Goal: Information Seeking & Learning: Learn about a topic

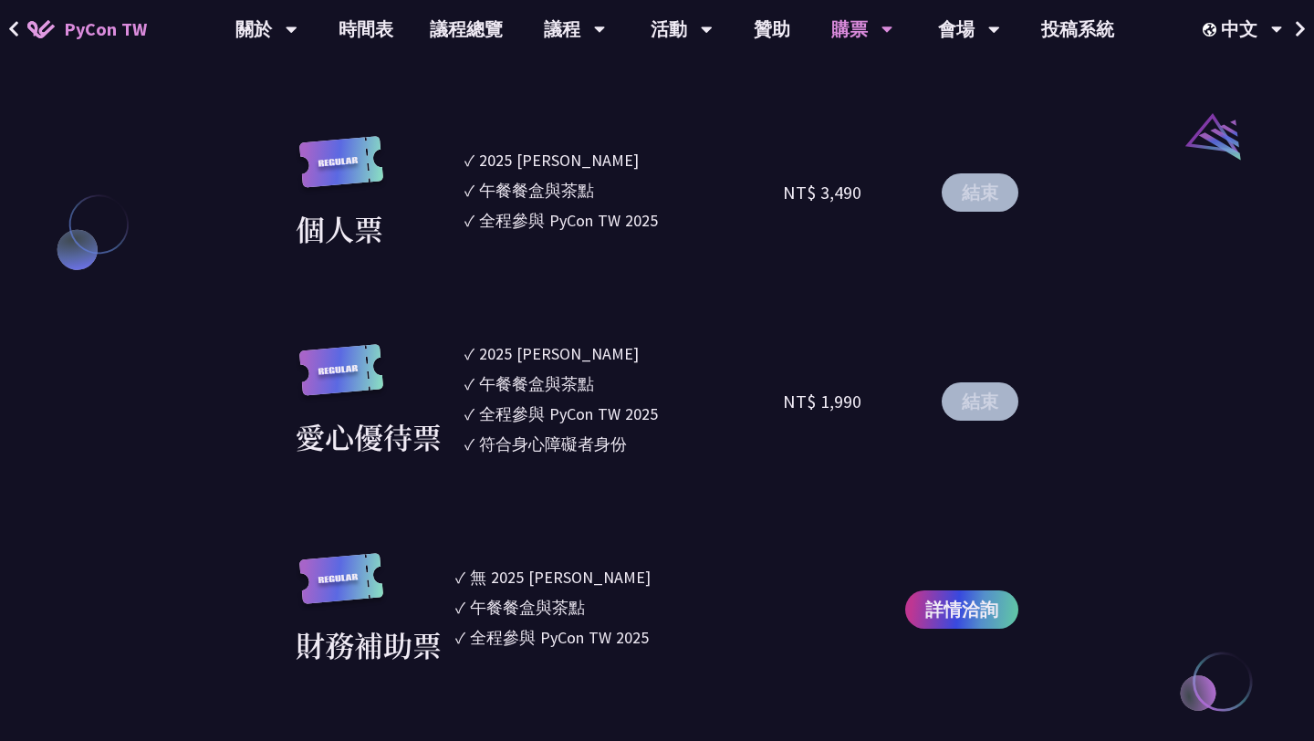
scroll to position [2036, 0]
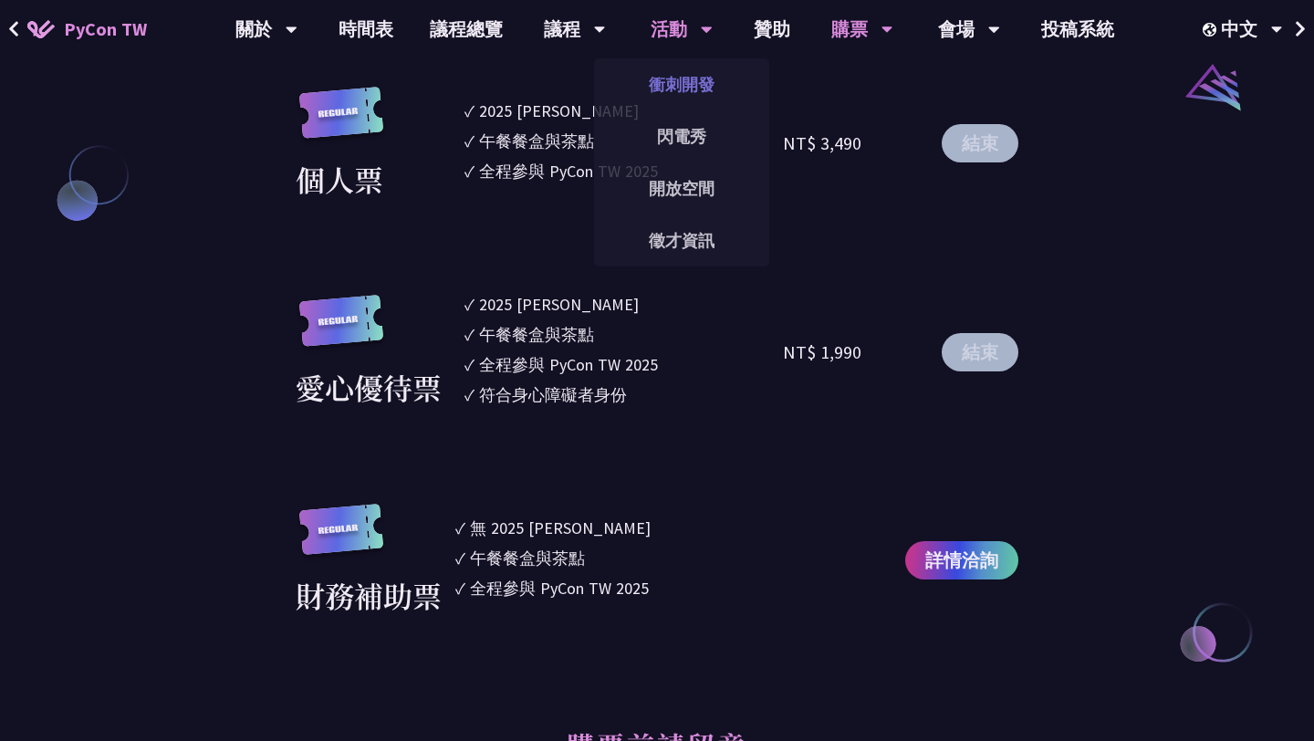
click at [682, 82] on link "衝刺開發" at bounding box center [681, 84] width 175 height 43
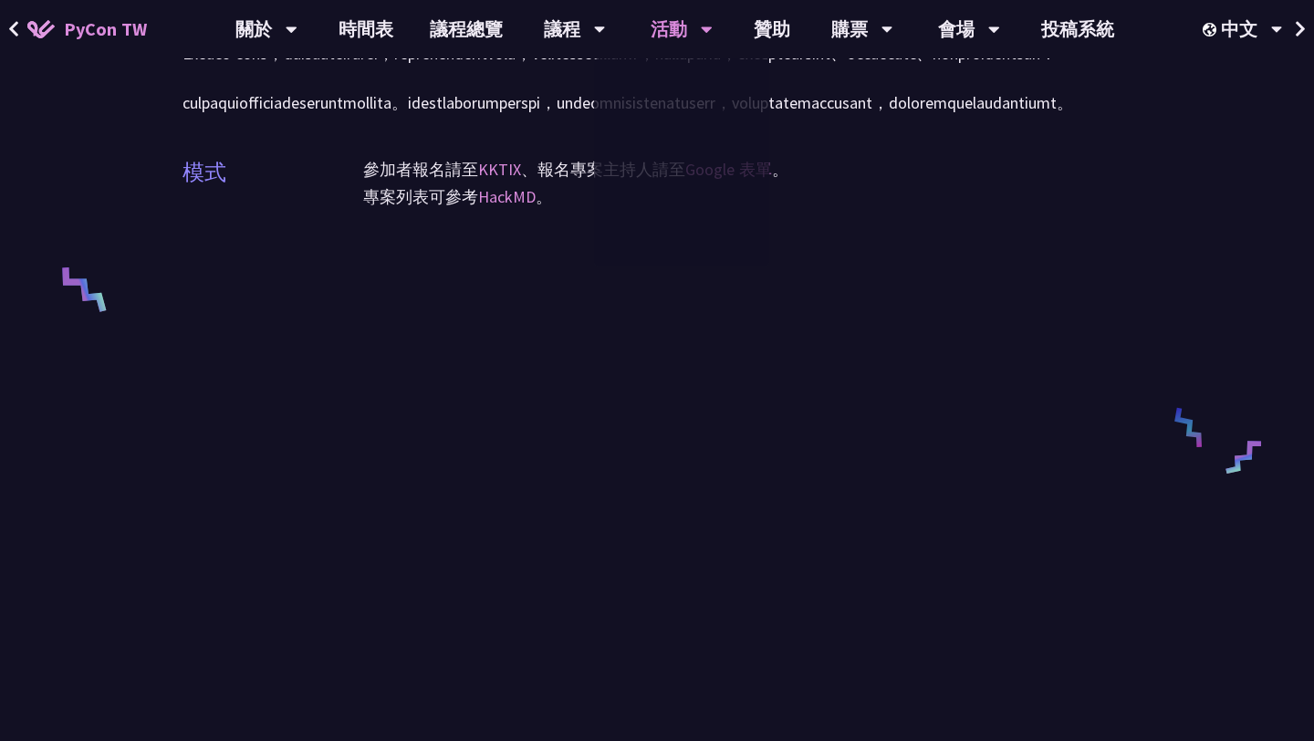
scroll to position [1729, 0]
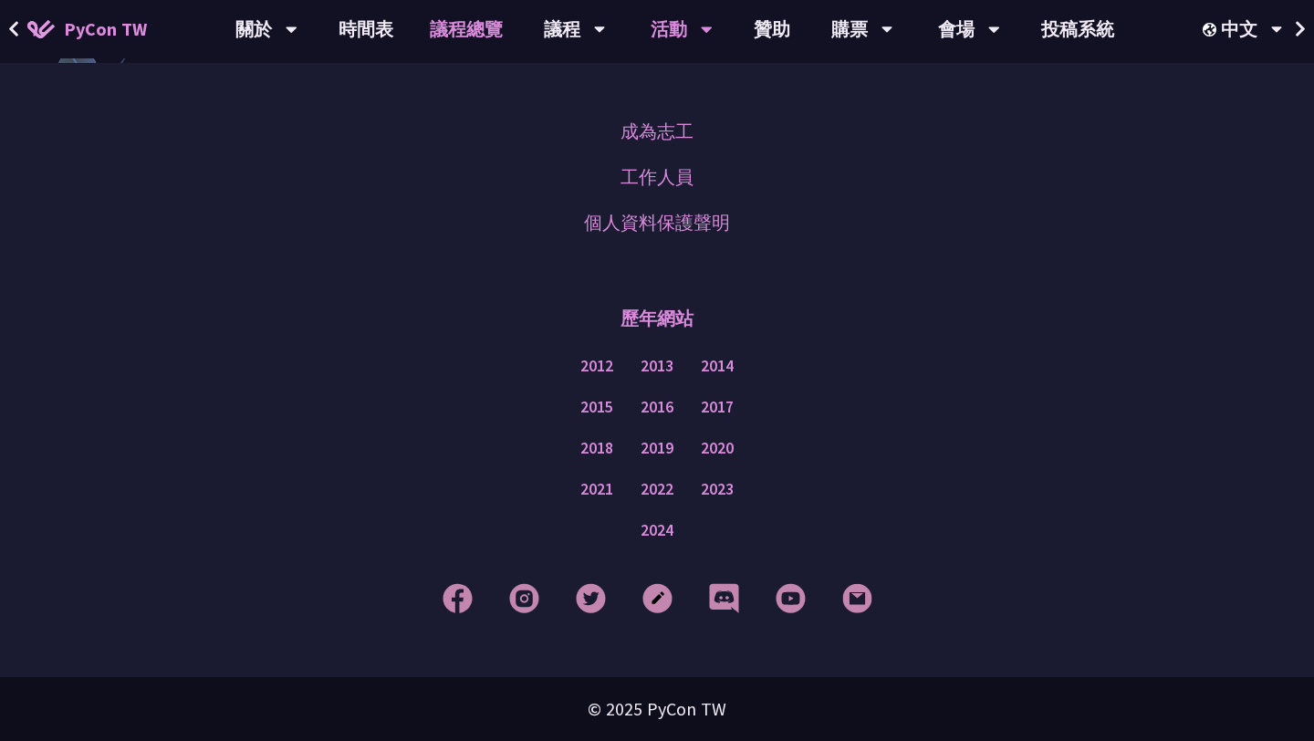
click at [476, 34] on link "議程總覽" at bounding box center [467, 29] width 110 height 58
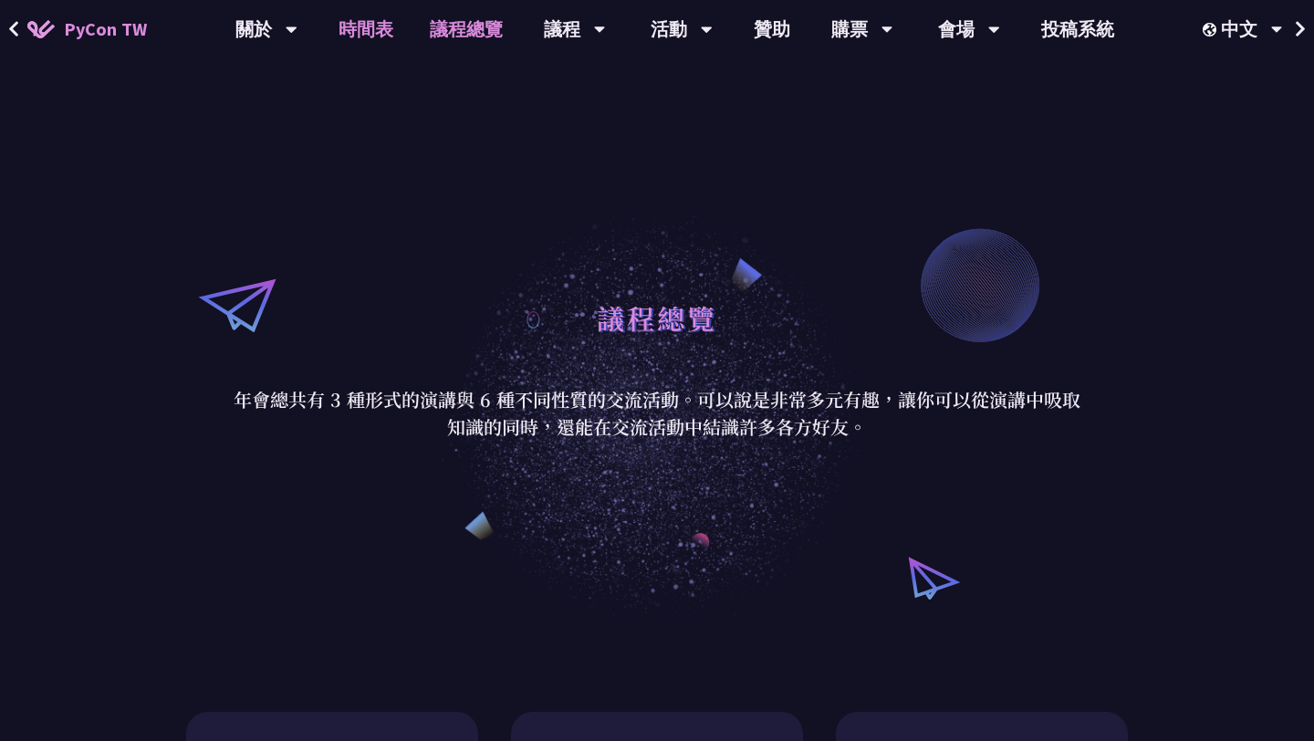
click at [349, 41] on link "時間表" at bounding box center [365, 29] width 91 height 58
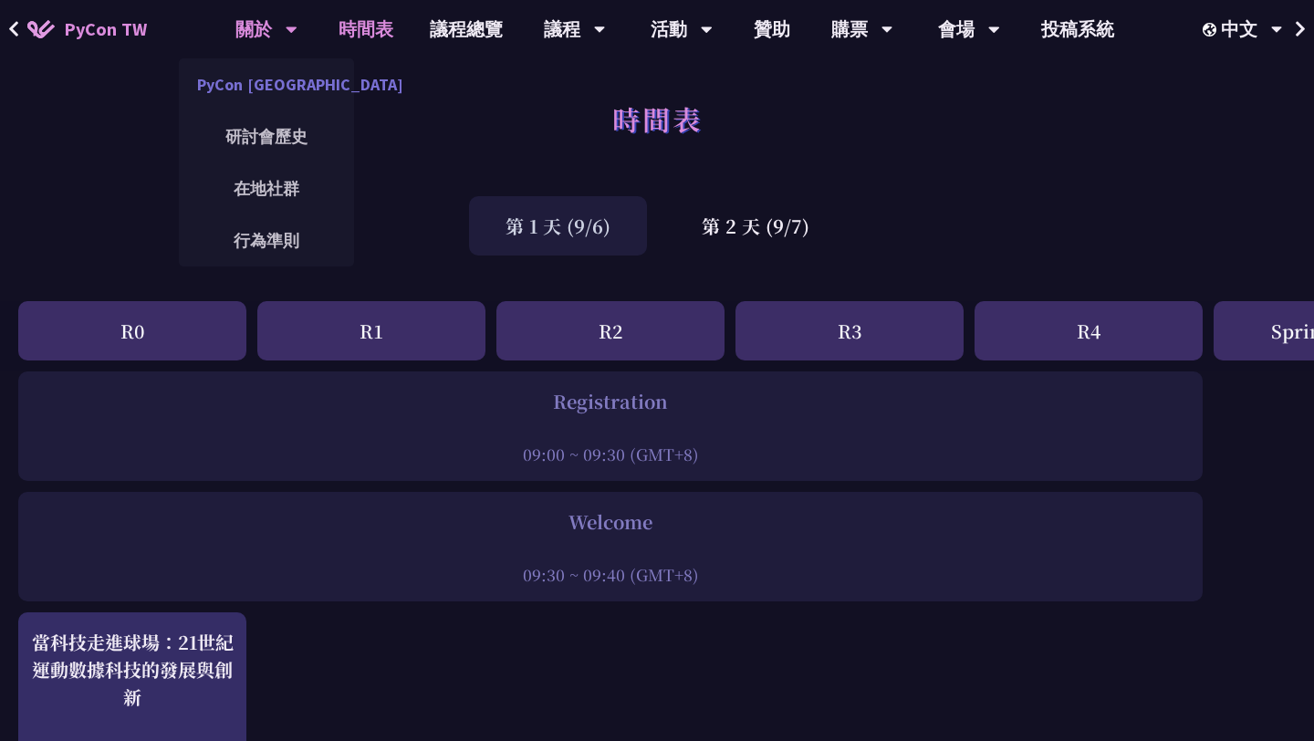
click at [277, 88] on link "PyCon [GEOGRAPHIC_DATA]" at bounding box center [266, 84] width 175 height 43
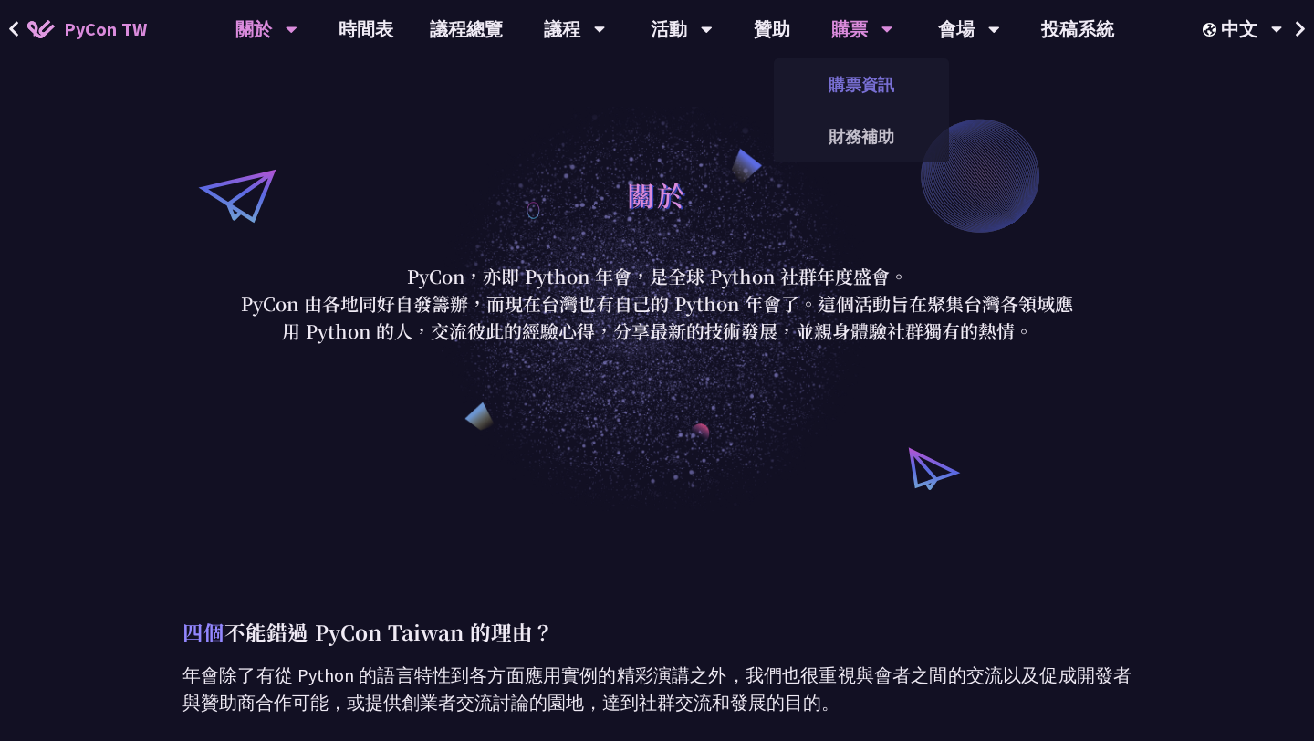
click at [861, 98] on link "購票資訊" at bounding box center [861, 84] width 175 height 43
click at [739, 44] on link "贊助" at bounding box center [772, 29] width 73 height 58
click at [740, 44] on link "贊助" at bounding box center [772, 29] width 73 height 58
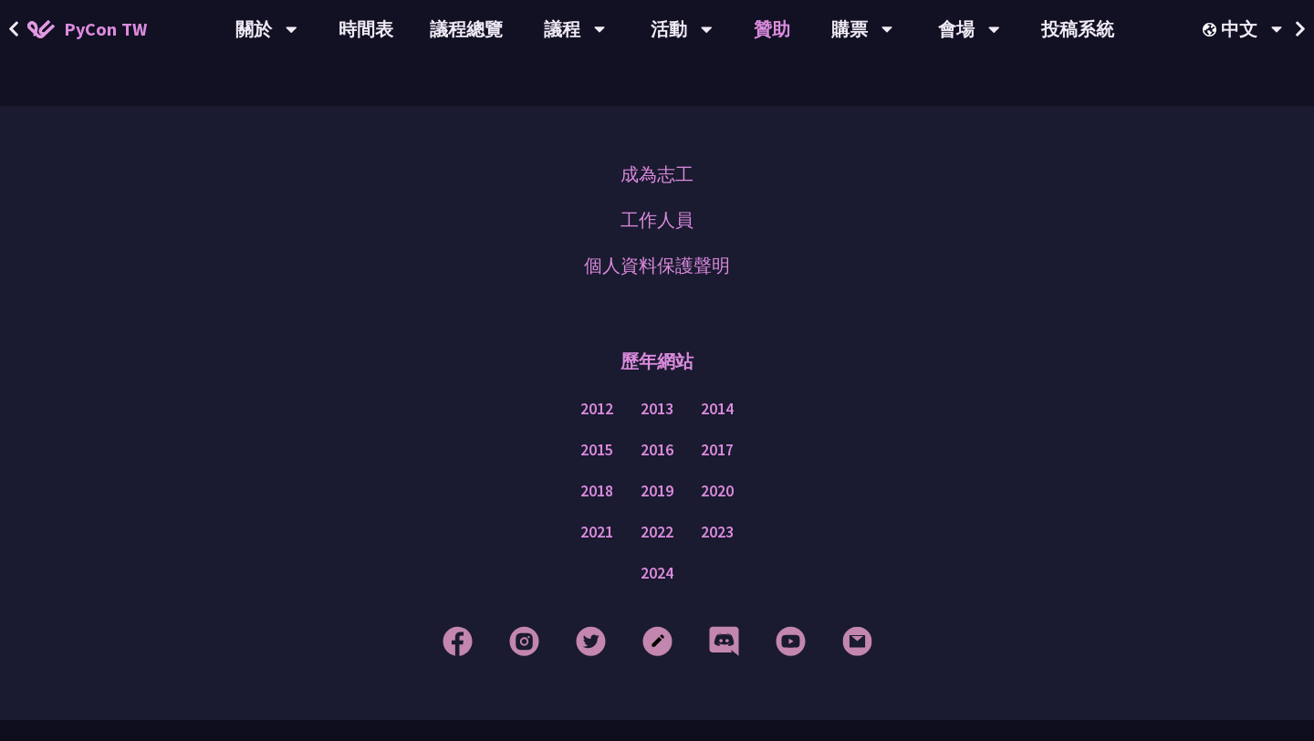
scroll to position [1366, 0]
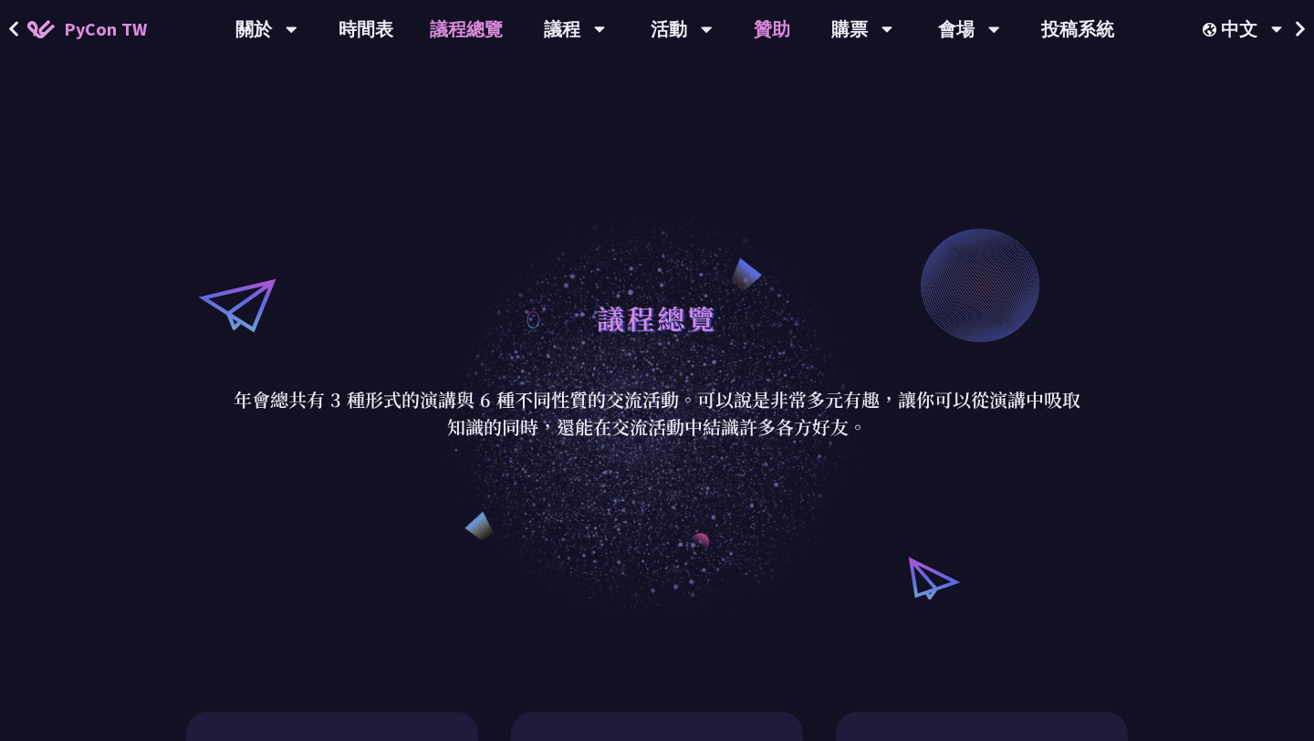
scroll to position [1729, 0]
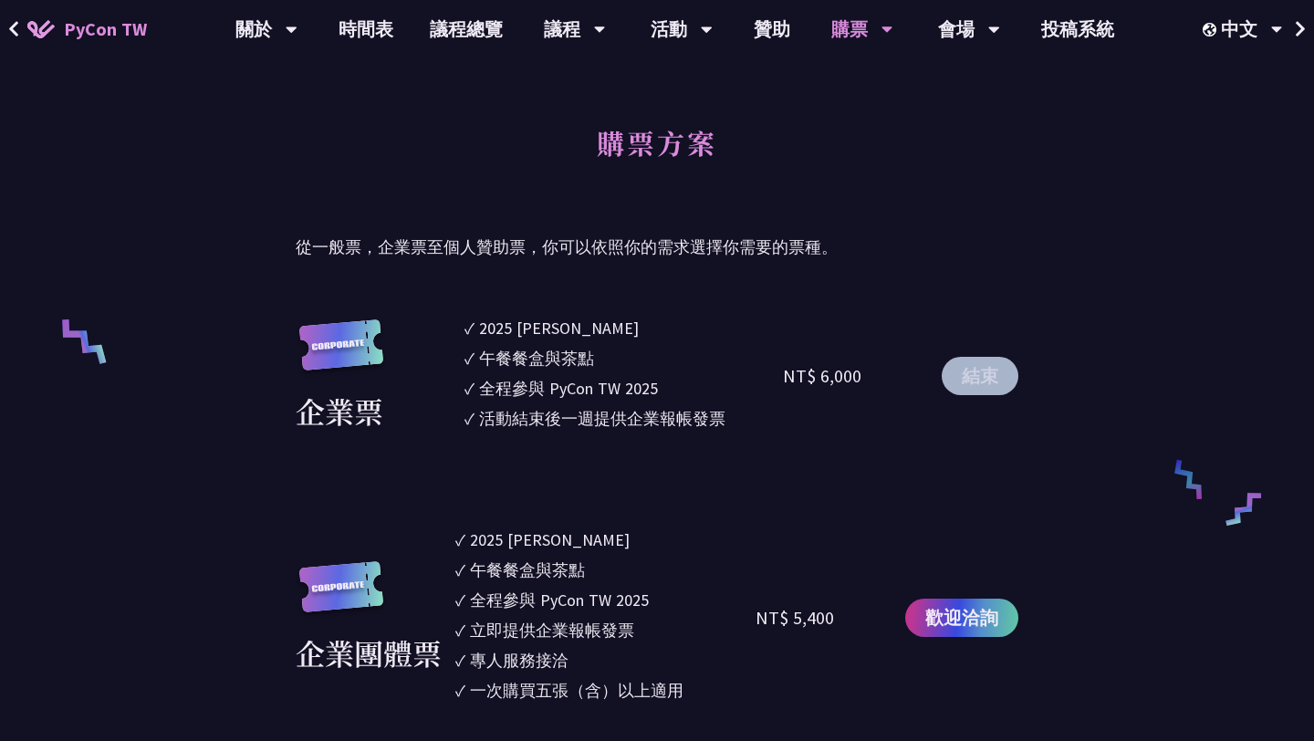
scroll to position [1090, 0]
